Goal: Use online tool/utility: Use online tool/utility

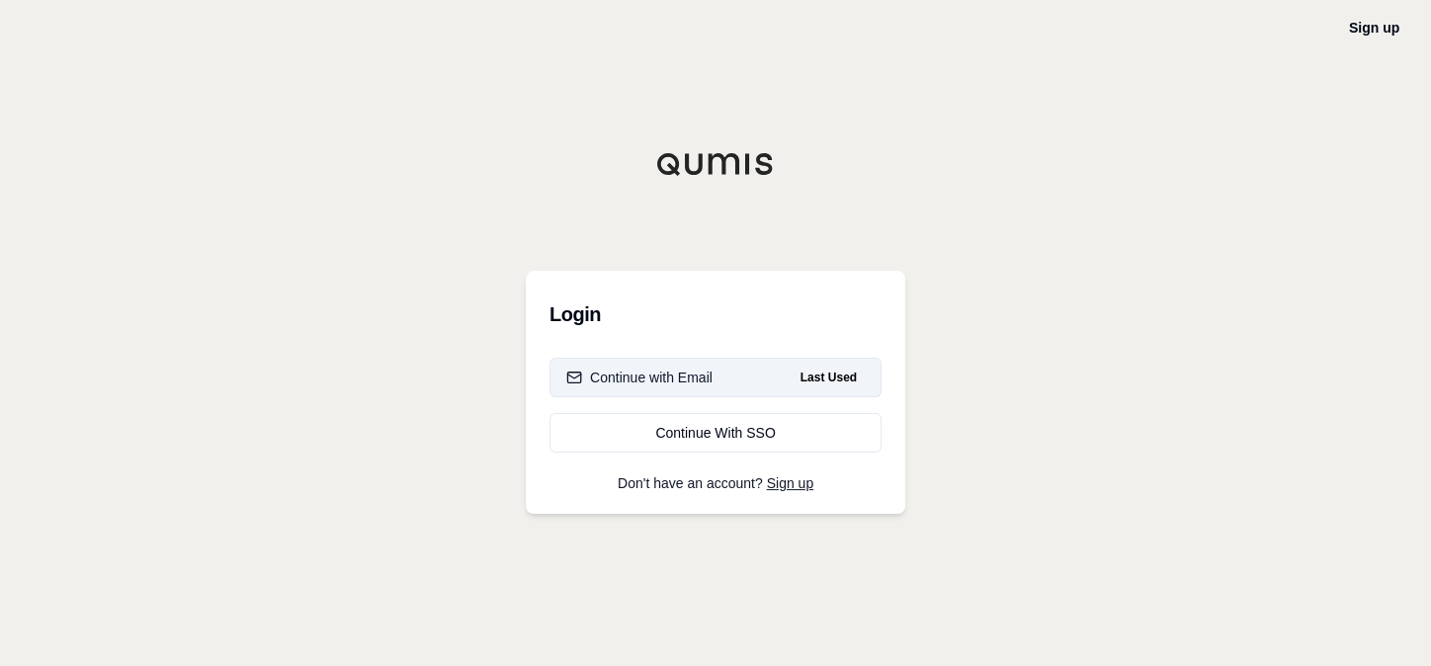
click at [631, 375] on div "Continue with Email" at bounding box center [639, 378] width 146 height 20
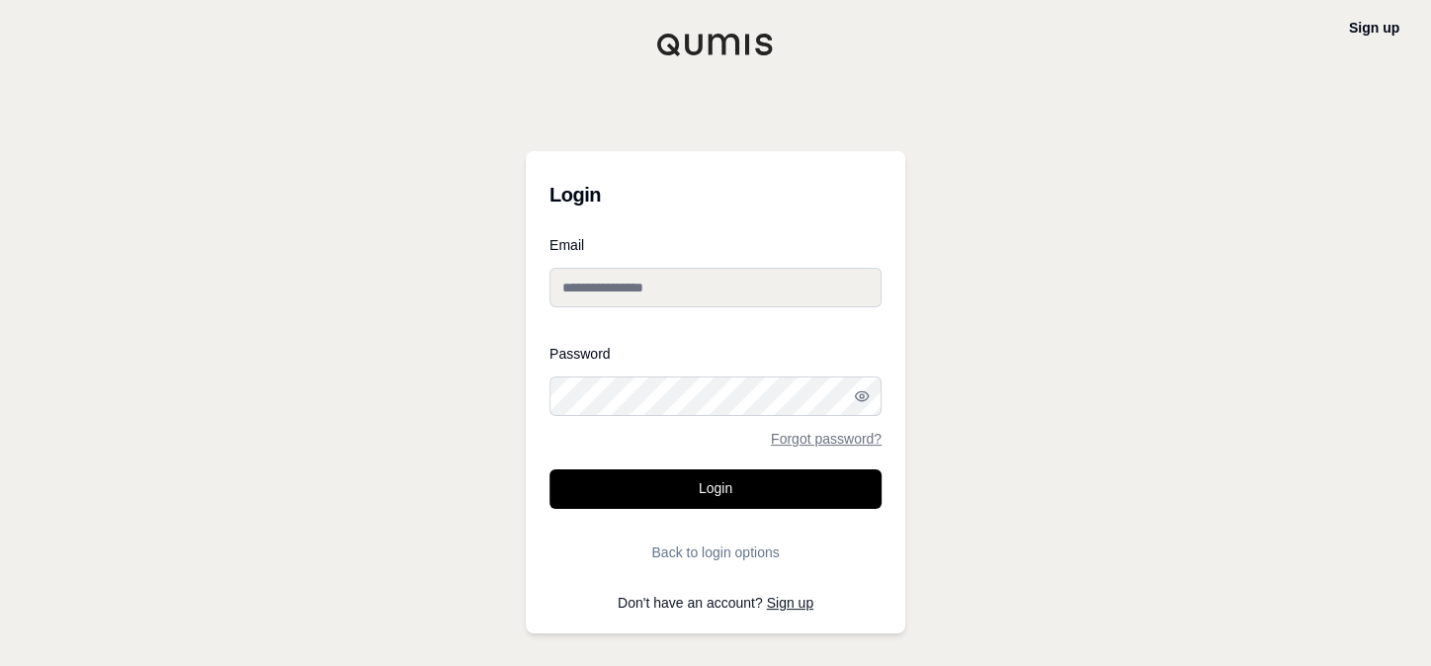
click at [624, 283] on input "Email" at bounding box center [716, 288] width 332 height 40
type input "**********"
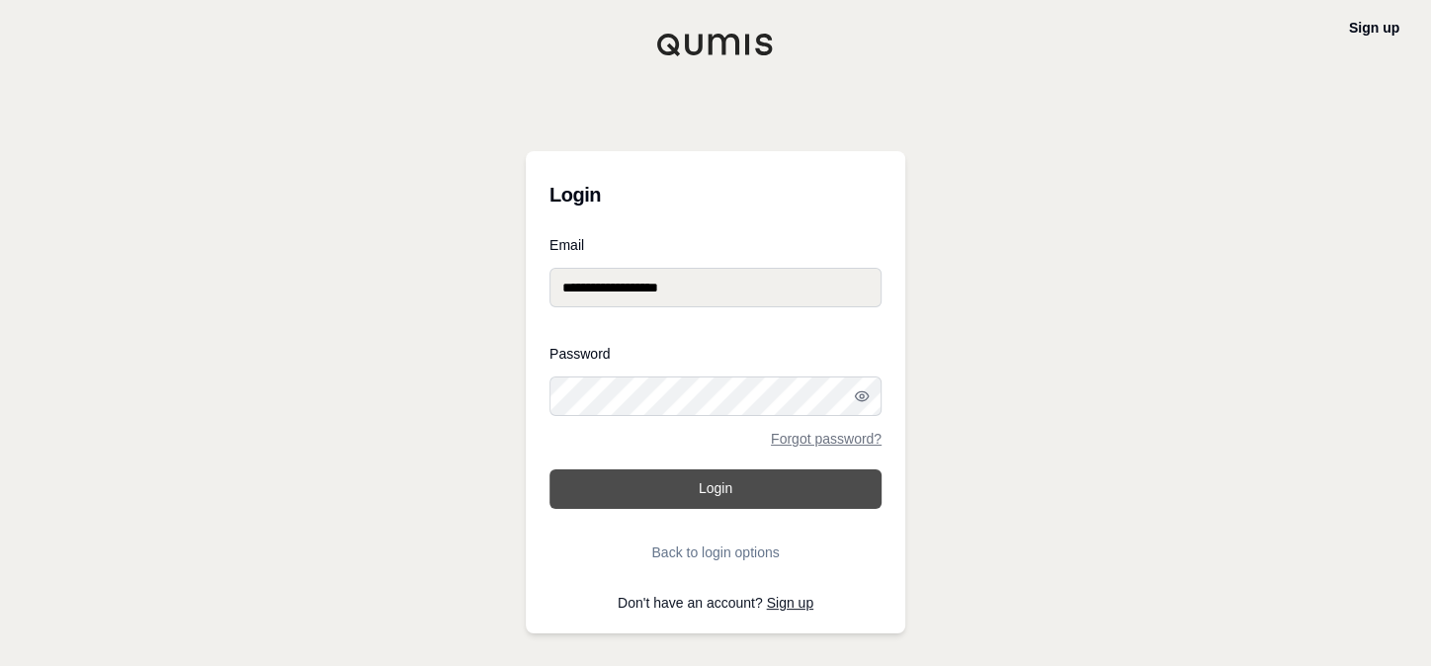
click at [686, 480] on button "Login" at bounding box center [716, 490] width 332 height 40
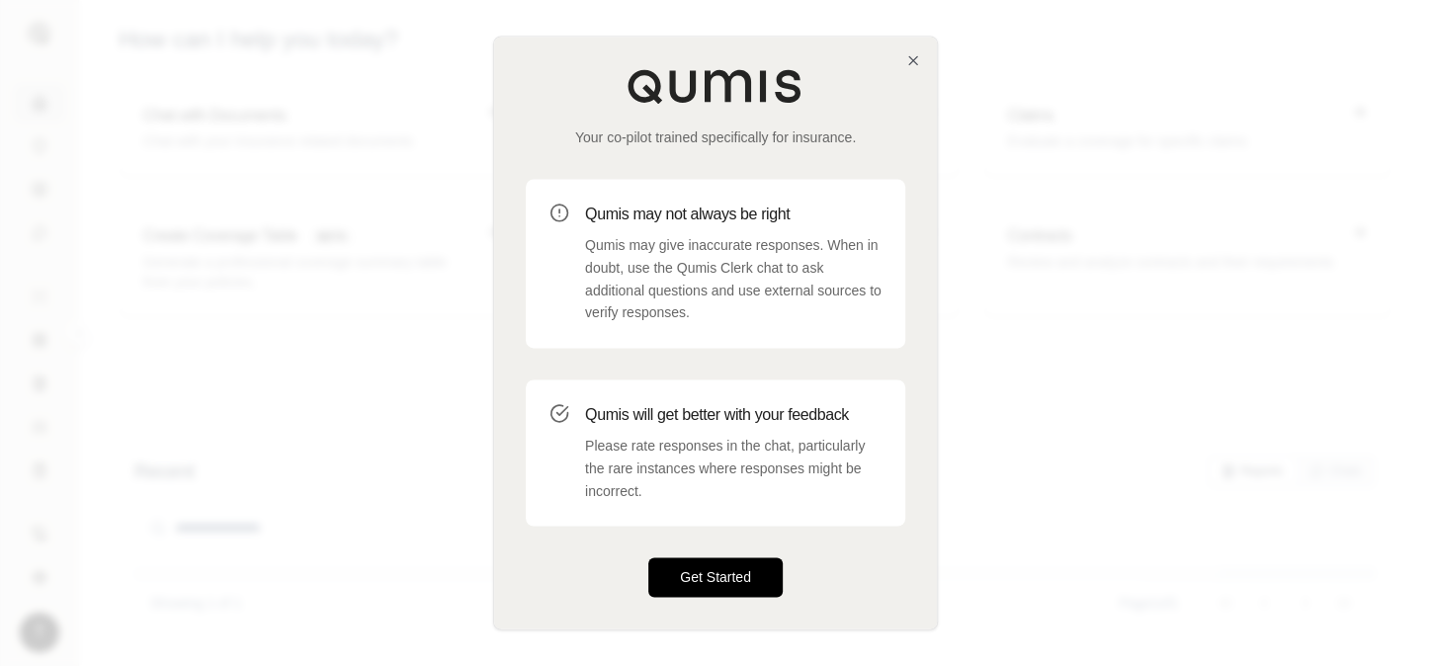
click at [695, 580] on button "Get Started" at bounding box center [716, 579] width 134 height 40
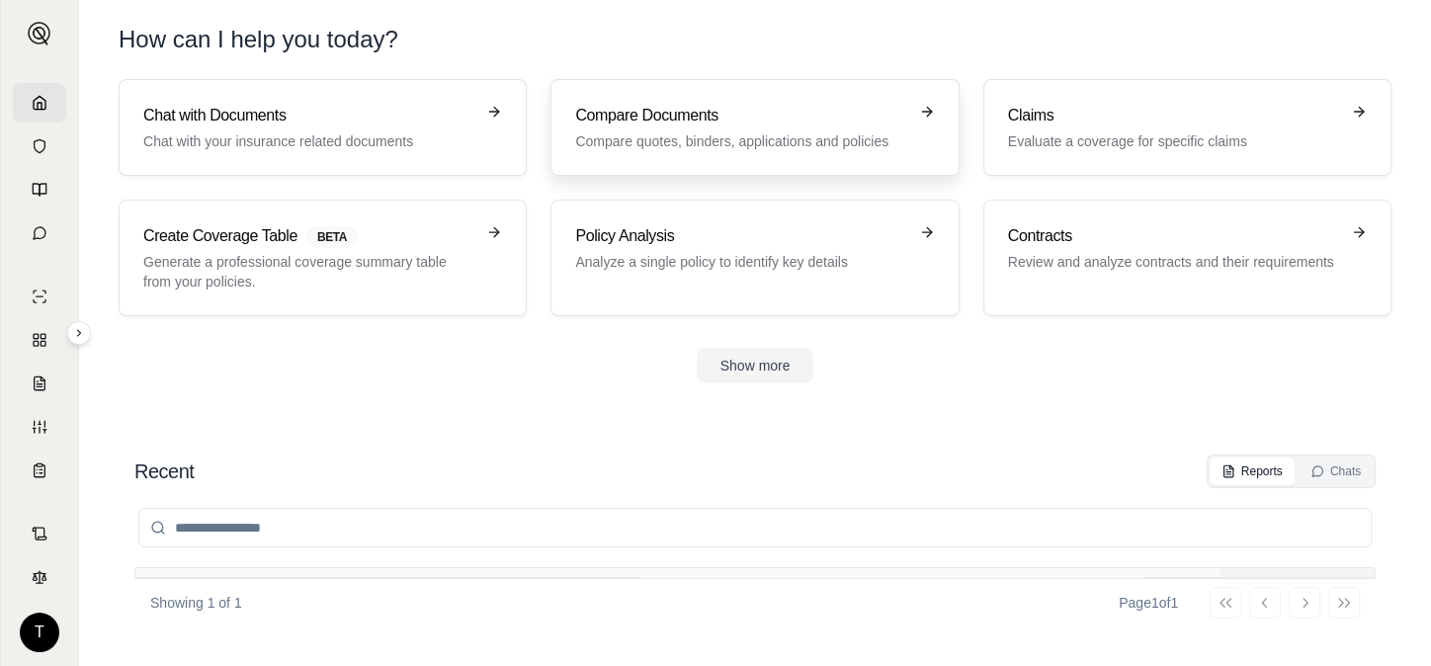
click at [793, 117] on h3 "Compare Documents" at bounding box center [740, 116] width 331 height 24
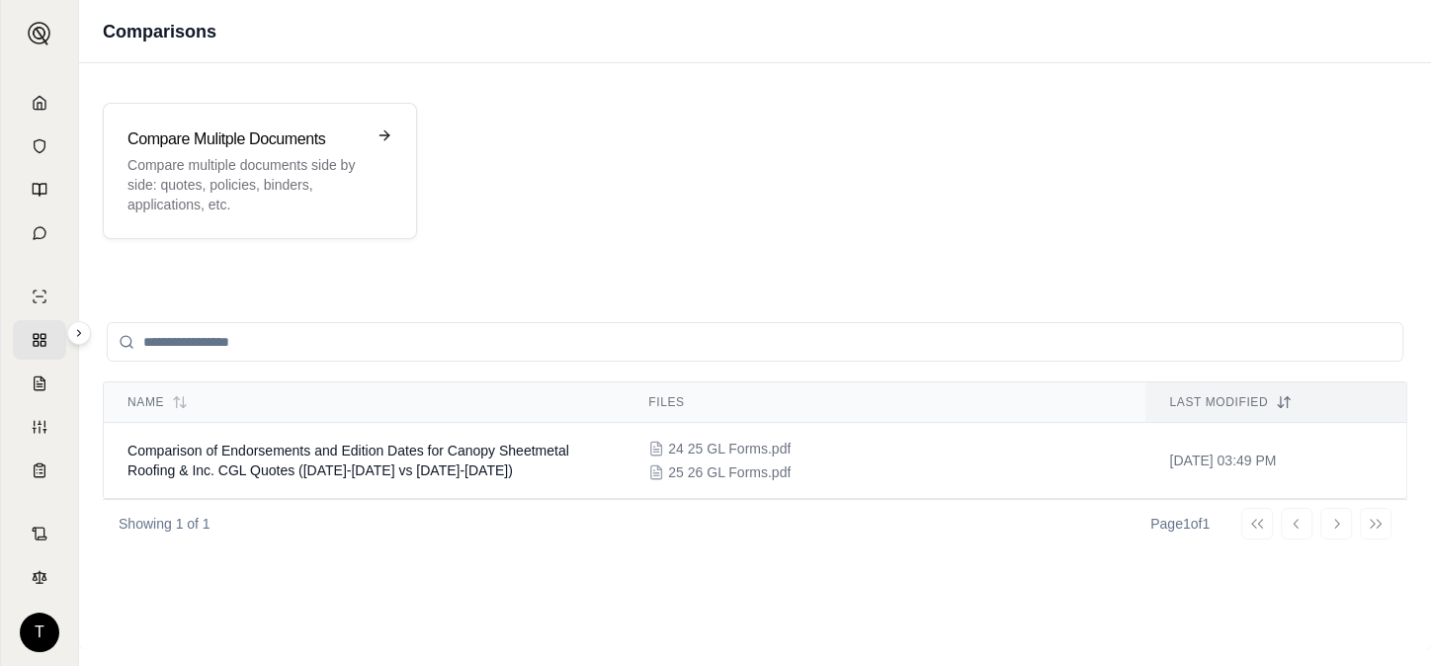
click at [200, 323] on input "search" at bounding box center [755, 342] width 1297 height 40
click at [193, 335] on input "search" at bounding box center [755, 342] width 1297 height 40
click at [388, 132] on icon at bounding box center [389, 136] width 16 height 16
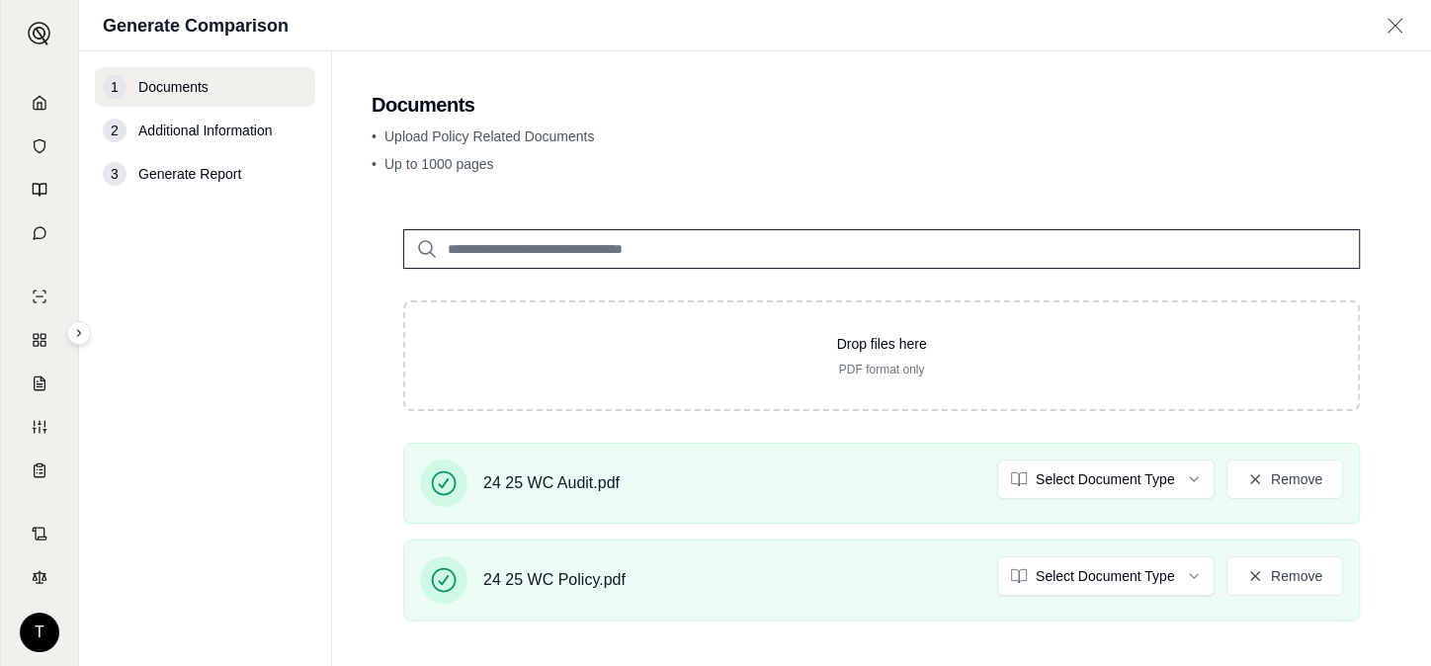
scroll to position [138, 0]
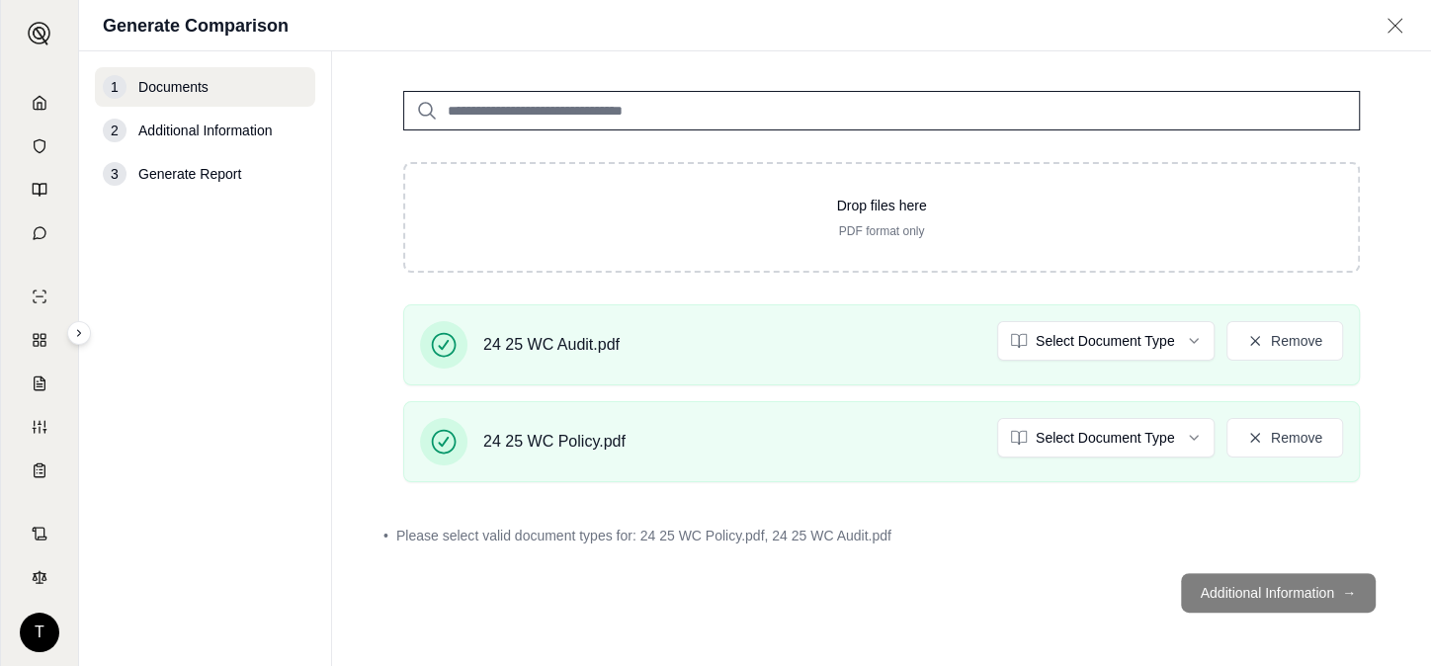
click at [1284, 582] on footer "Additional Information →" at bounding box center [882, 593] width 1020 height 71
click at [1276, 594] on footer "Additional Information →" at bounding box center [882, 593] width 1020 height 71
click at [230, 170] on span "Generate Report" at bounding box center [189, 174] width 103 height 20
click at [181, 175] on span "Generate Report" at bounding box center [189, 174] width 103 height 20
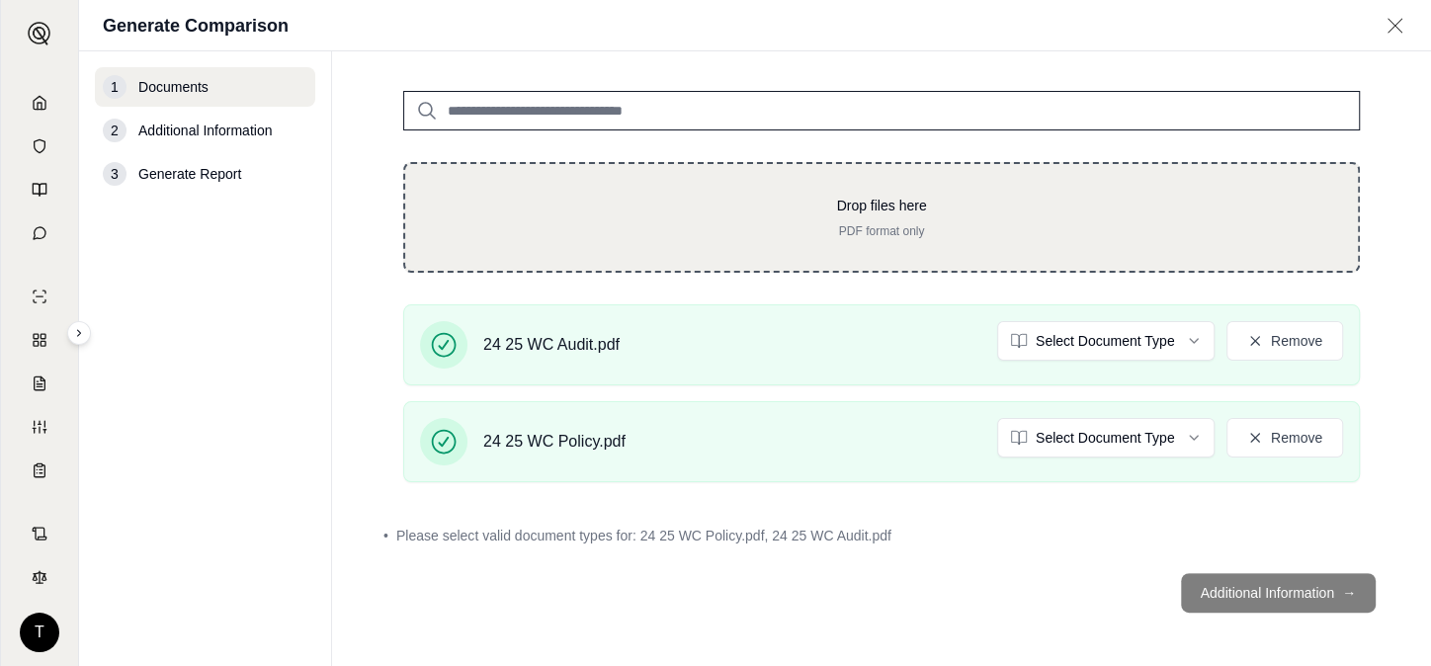
click at [737, 198] on p "Drop files here" at bounding box center [882, 206] width 890 height 20
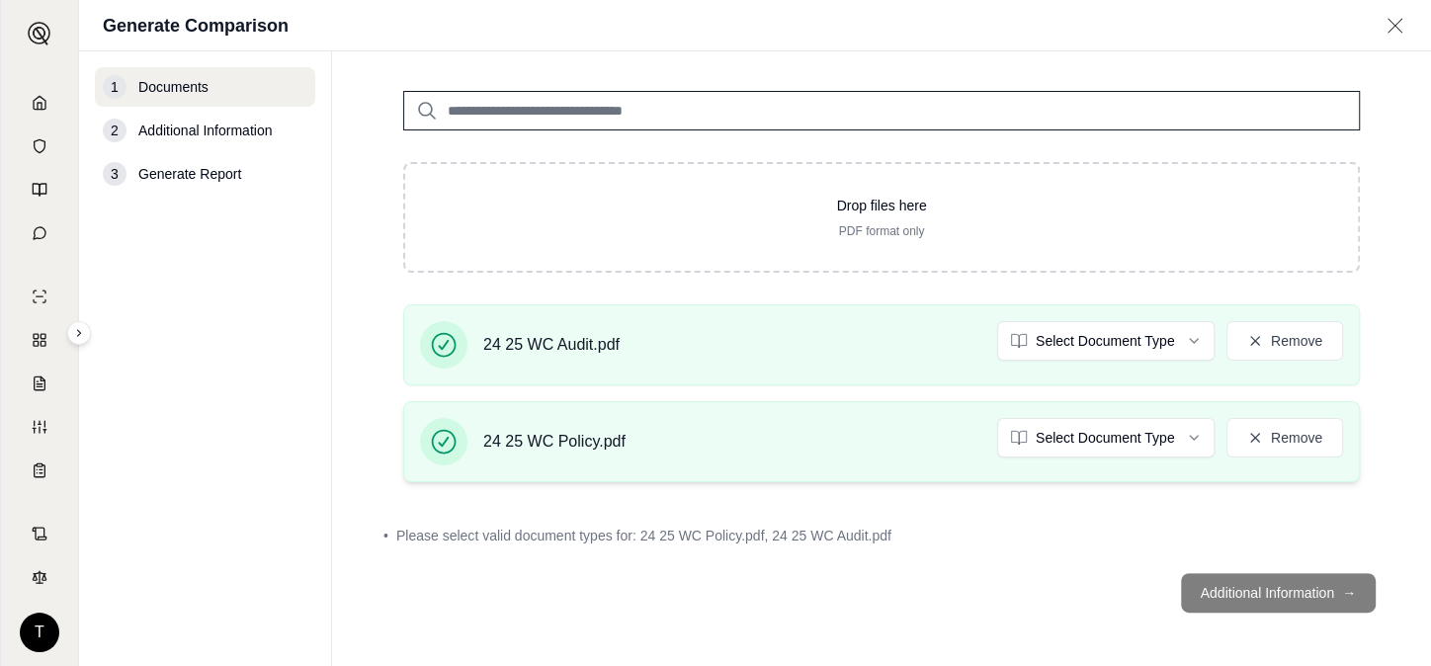
click at [527, 445] on span "24 25 WC Policy.pdf" at bounding box center [554, 442] width 142 height 24
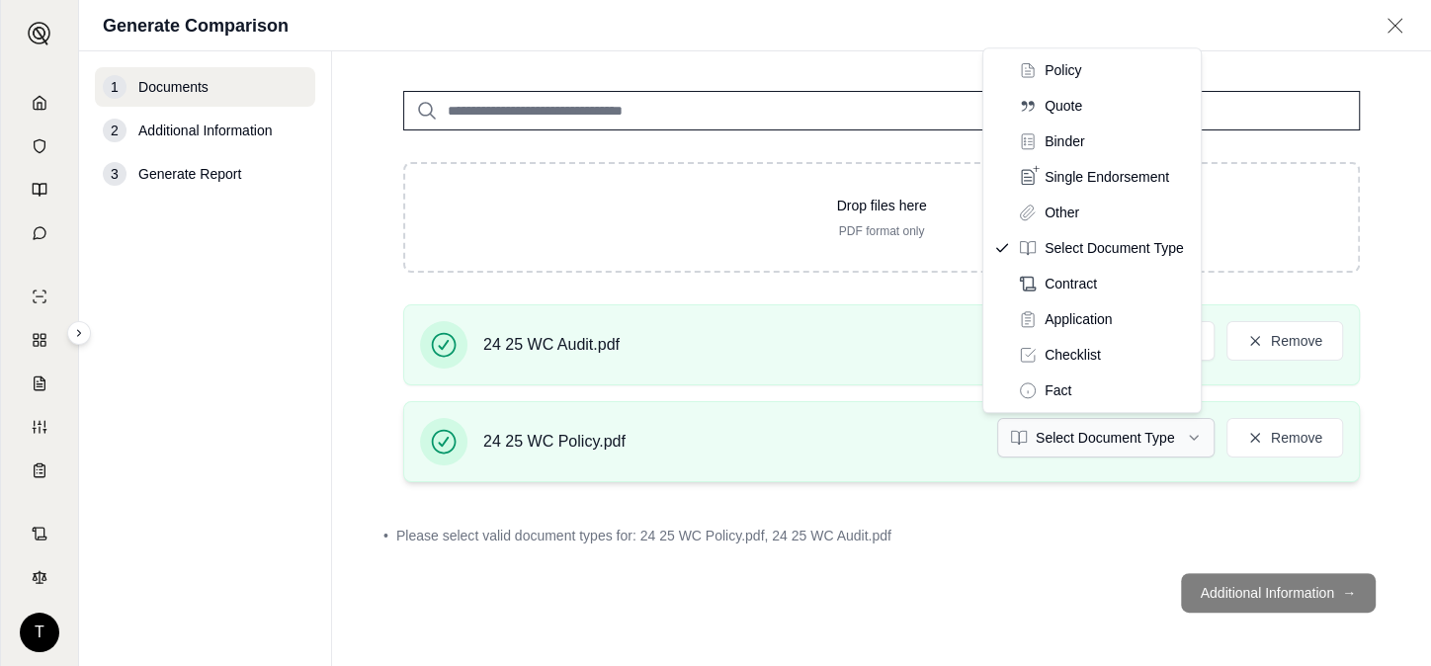
click at [1138, 431] on html "T Generate Comparison 1 Documents 2 Additional Information 3 Generate Report Do…" at bounding box center [715, 333] width 1431 height 666
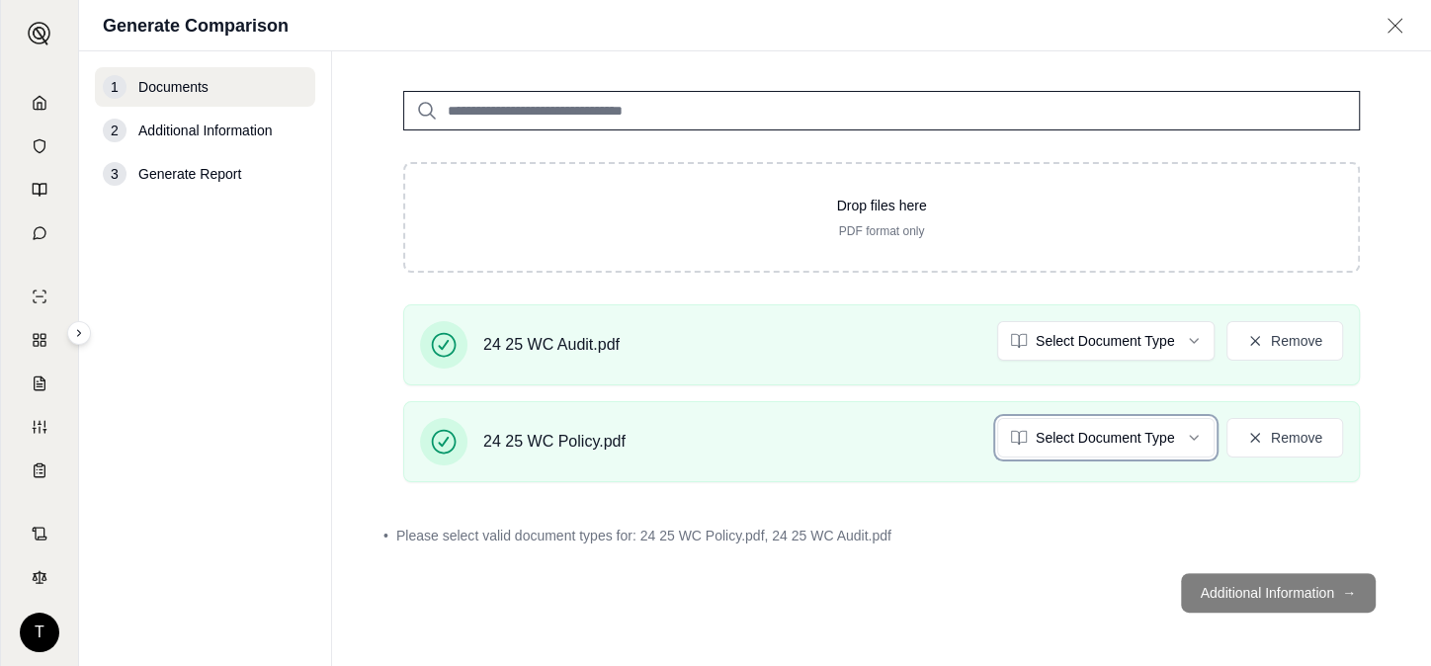
click at [1247, 442] on html "T Generate Comparison 1 Documents 2 Additional Information 3 Generate Report Do…" at bounding box center [715, 333] width 1431 height 666
click at [1248, 433] on icon at bounding box center [1256, 438] width 16 height 16
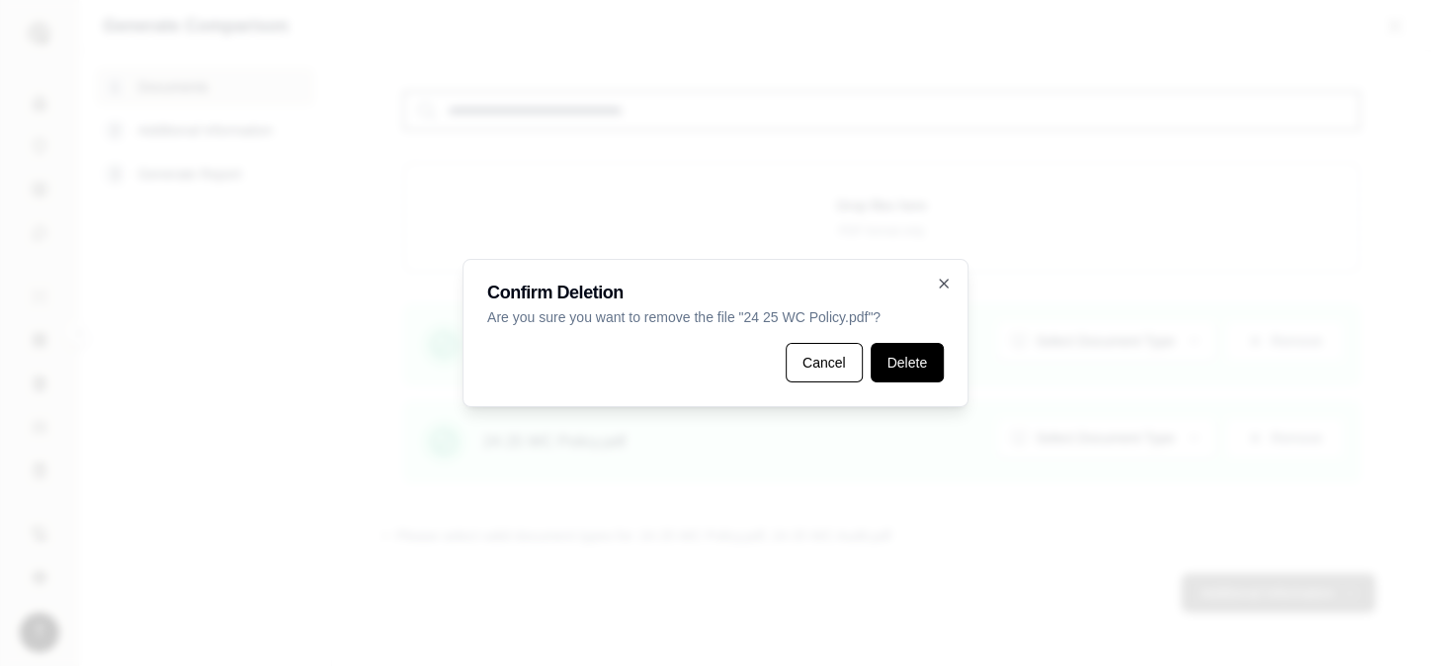
click at [912, 354] on button "Delete" at bounding box center [907, 363] width 73 height 40
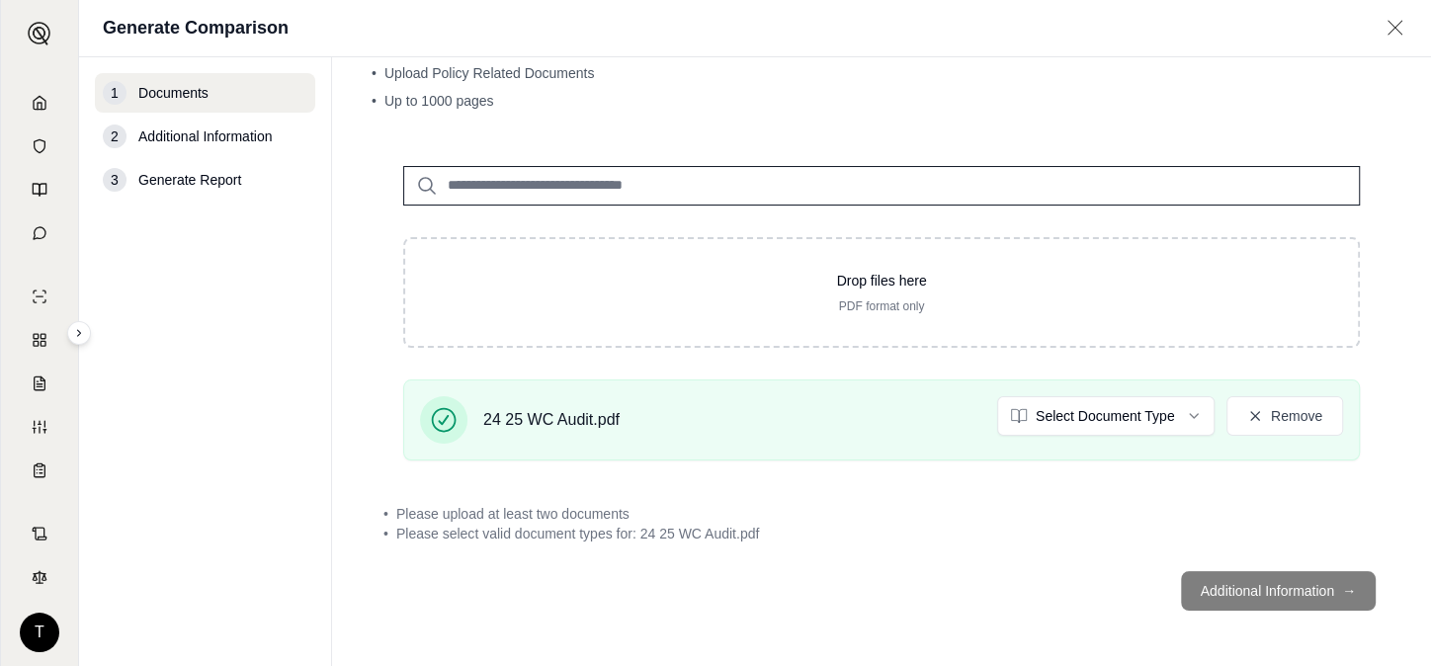
scroll to position [66, 0]
click at [1236, 427] on button "Remove" at bounding box center [1285, 419] width 117 height 40
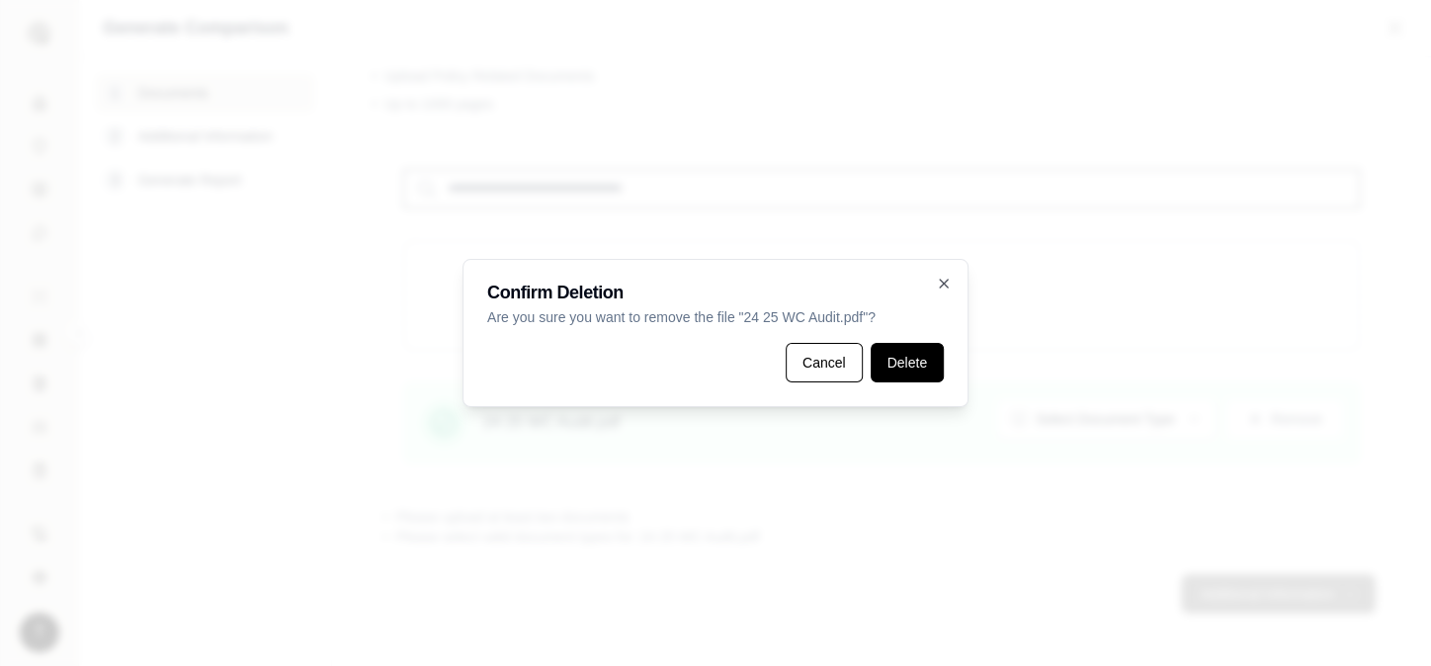
click at [909, 366] on button "Delete" at bounding box center [907, 363] width 73 height 40
